Goal: Transaction & Acquisition: Purchase product/service

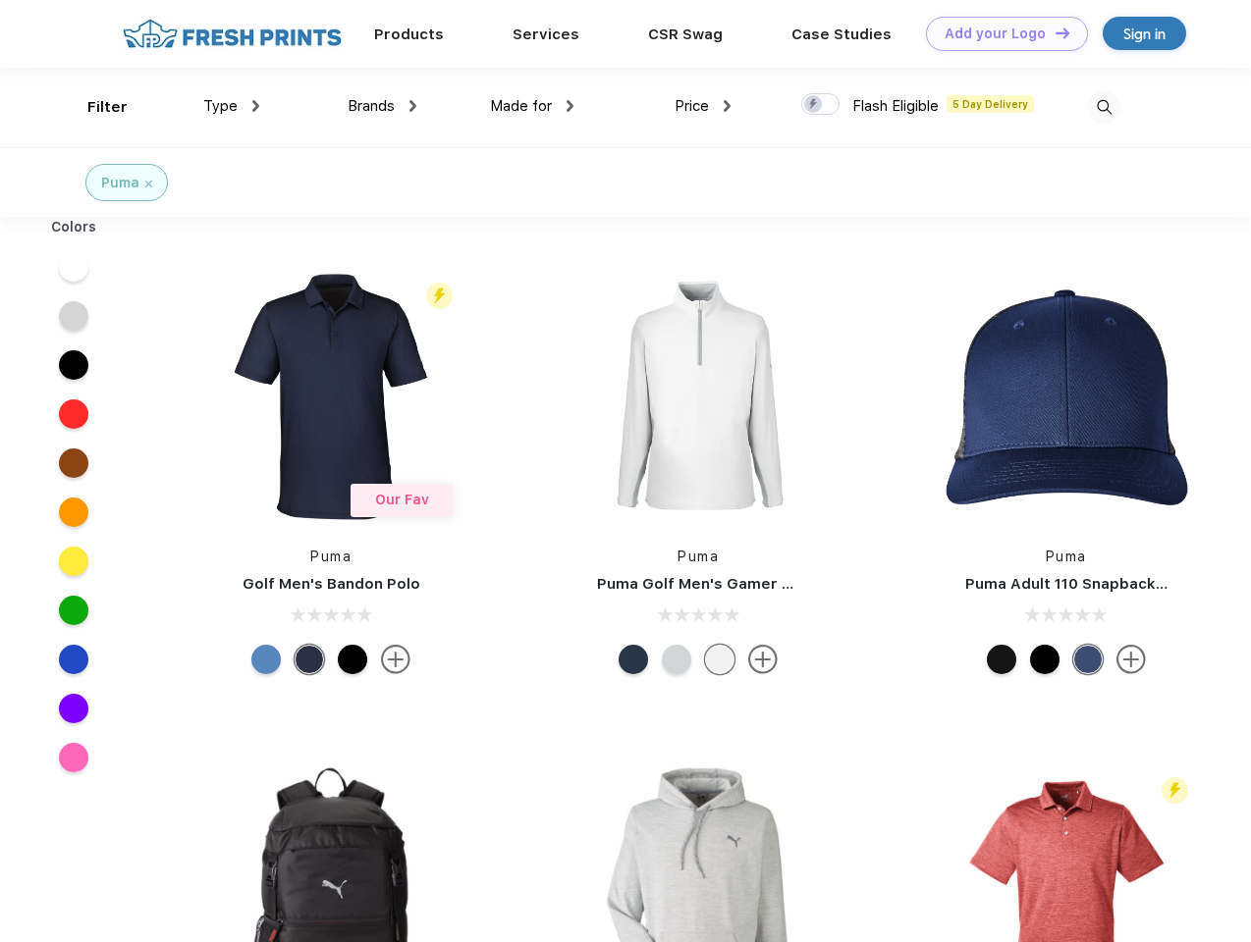
scroll to position [1, 0]
click at [999, 33] on link "Add your Logo Design Tool" at bounding box center [1007, 34] width 162 height 34
click at [0, 0] on div "Design Tool" at bounding box center [0, 0] width 0 height 0
click at [1053, 32] on link "Add your Logo Design Tool" at bounding box center [1007, 34] width 162 height 34
click at [94, 107] on div "Filter" at bounding box center [107, 107] width 40 height 23
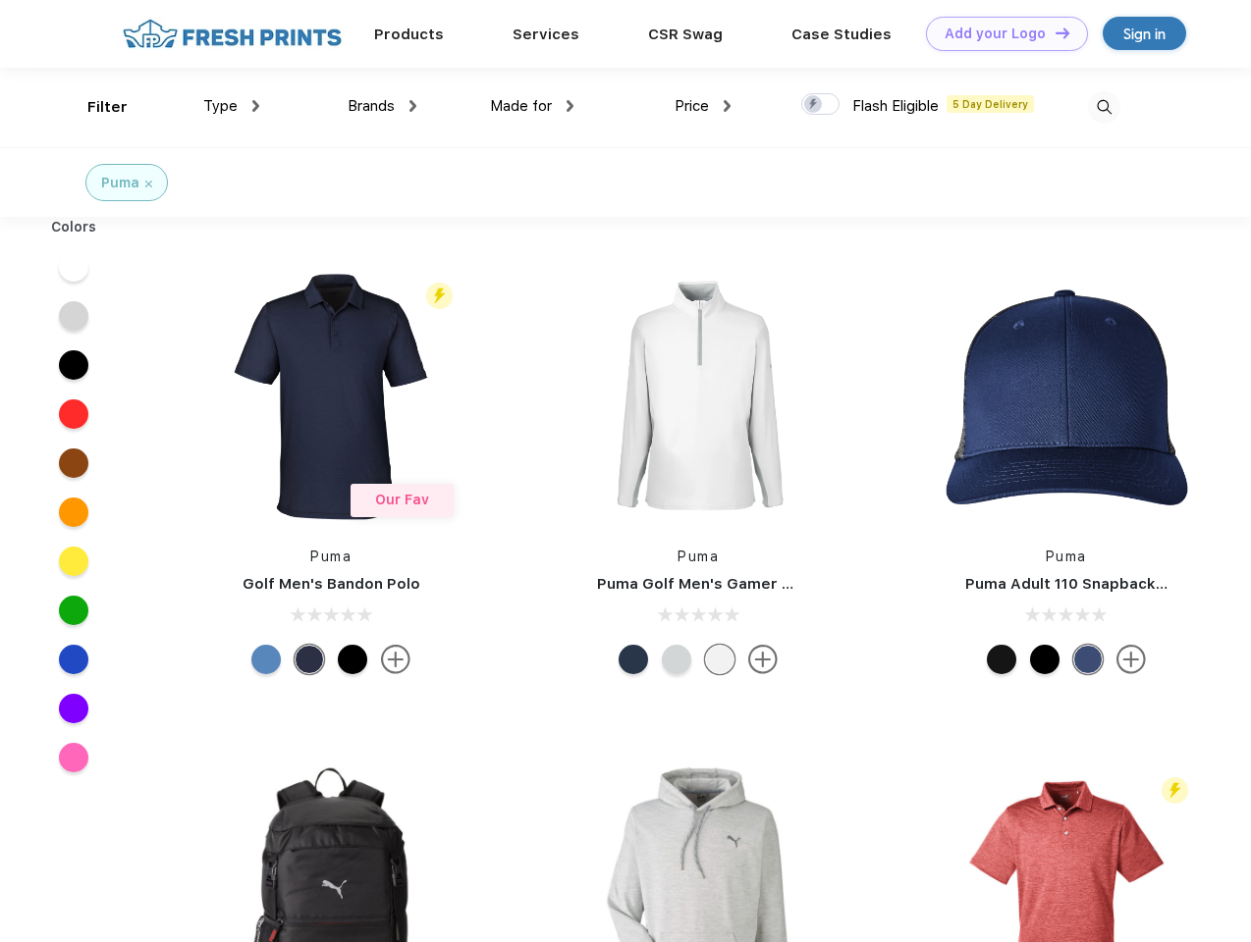
click at [232, 106] on span "Type" at bounding box center [220, 106] width 34 height 18
click at [382, 106] on span "Brands" at bounding box center [370, 106] width 47 height 18
click at [532, 106] on span "Made for" at bounding box center [521, 106] width 62 height 18
click at [703, 106] on span "Price" at bounding box center [691, 106] width 34 height 18
click at [821, 105] on div at bounding box center [820, 104] width 38 height 22
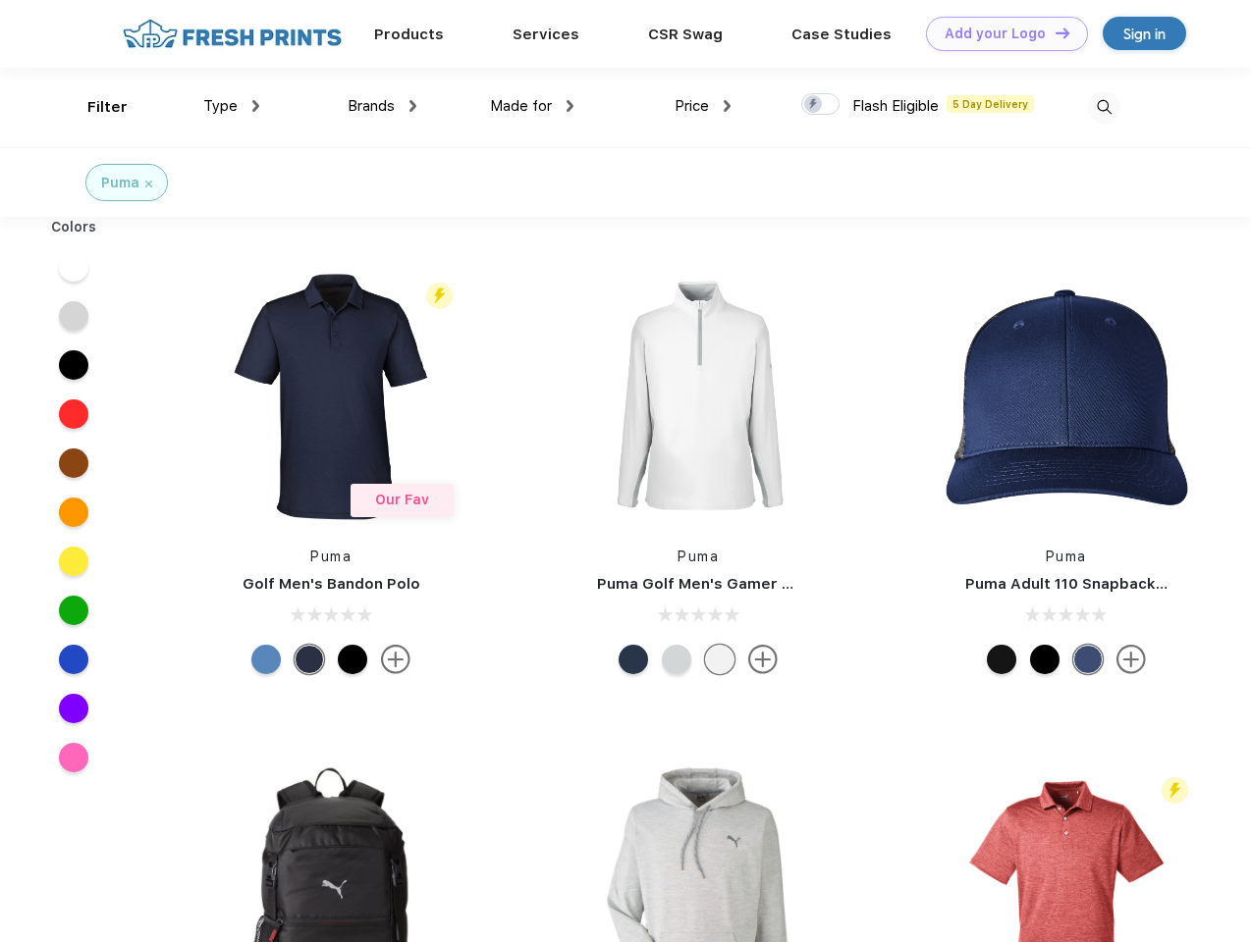
click at [814, 105] on input "checkbox" at bounding box center [807, 98] width 13 height 13
click at [1103, 107] on img at bounding box center [1104, 107] width 32 height 32
